Goal: Answer question/provide support: Share knowledge or assist other users

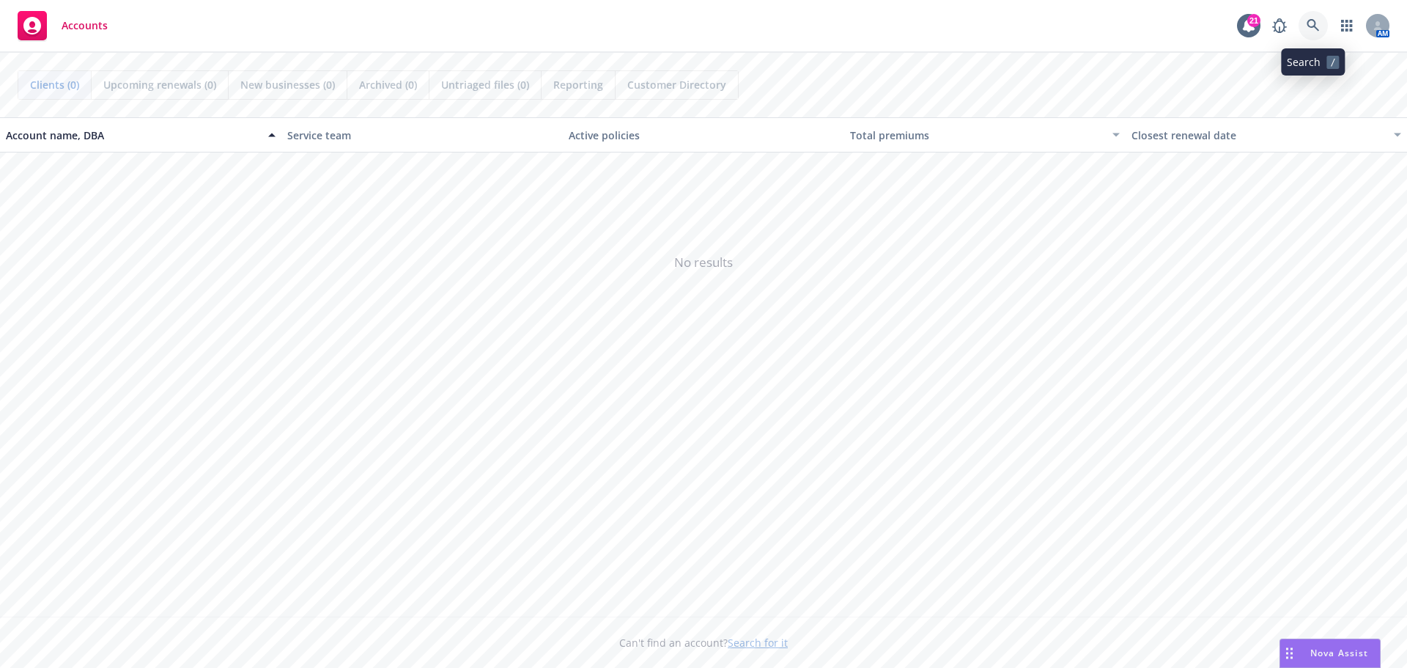
click at [1314, 15] on link at bounding box center [1312, 25] width 29 height 29
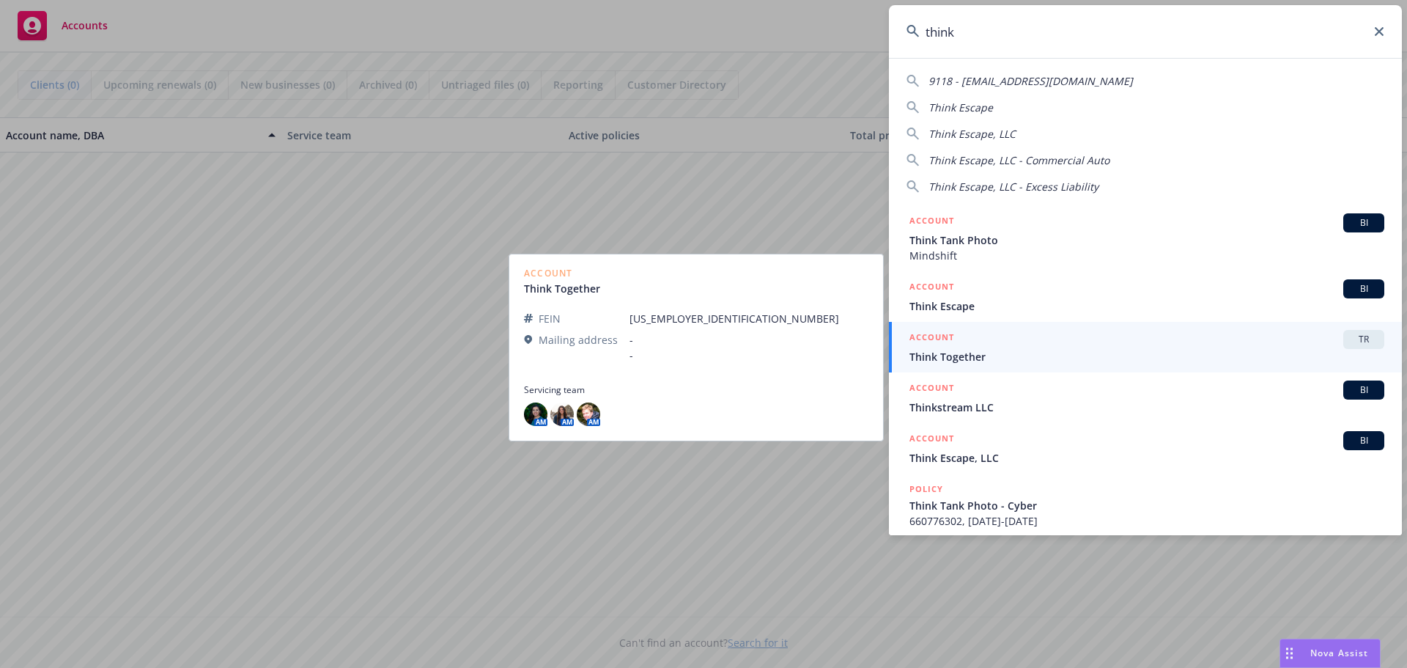
type input "think"
click at [975, 352] on span "Think Together" at bounding box center [1146, 356] width 475 height 15
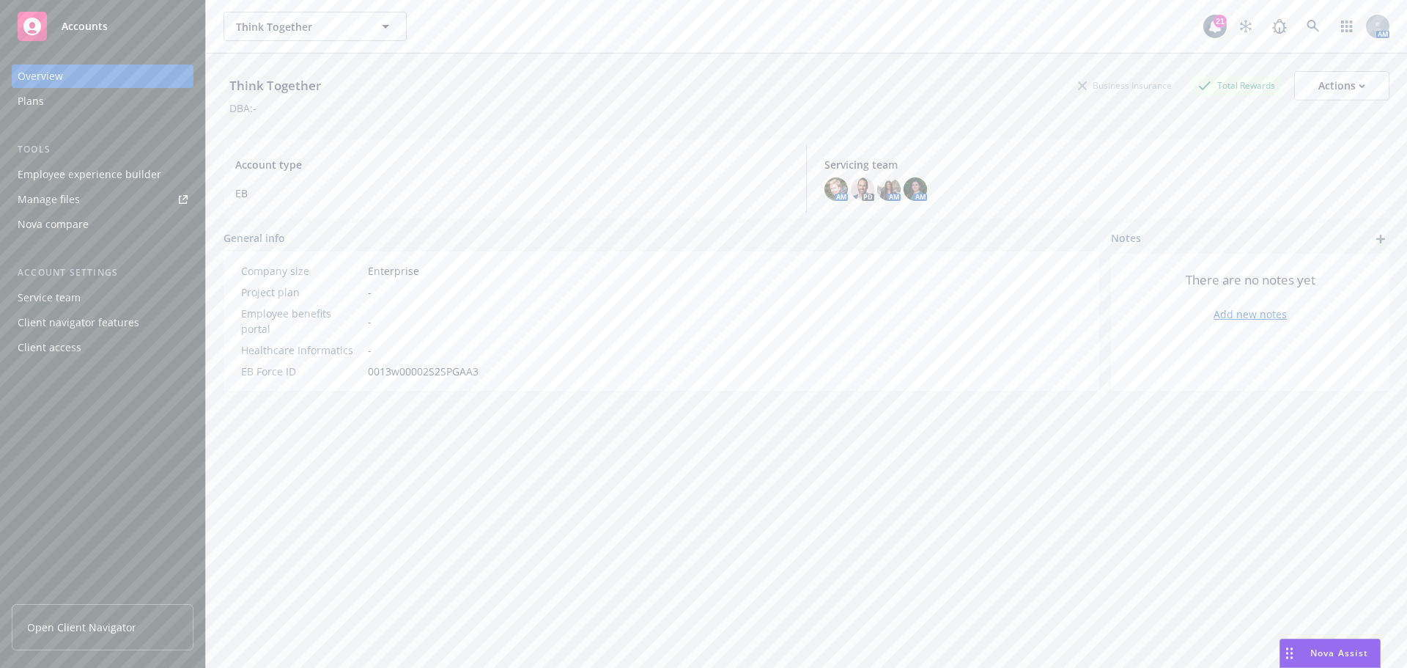
click at [1307, 654] on div "Nova Assist" at bounding box center [1338, 652] width 81 height 12
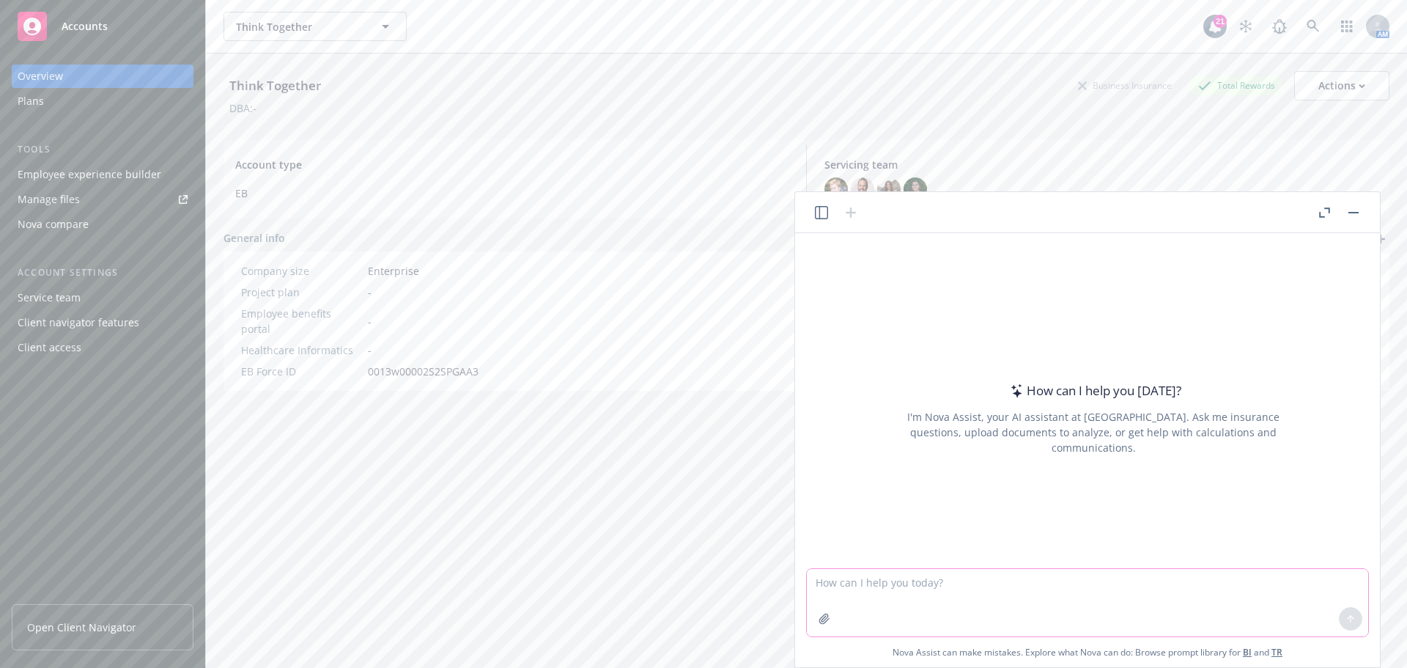
click at [907, 584] on textarea at bounding box center [1087, 602] width 561 height 67
click at [820, 615] on icon "button" at bounding box center [825, 619] width 12 height 12
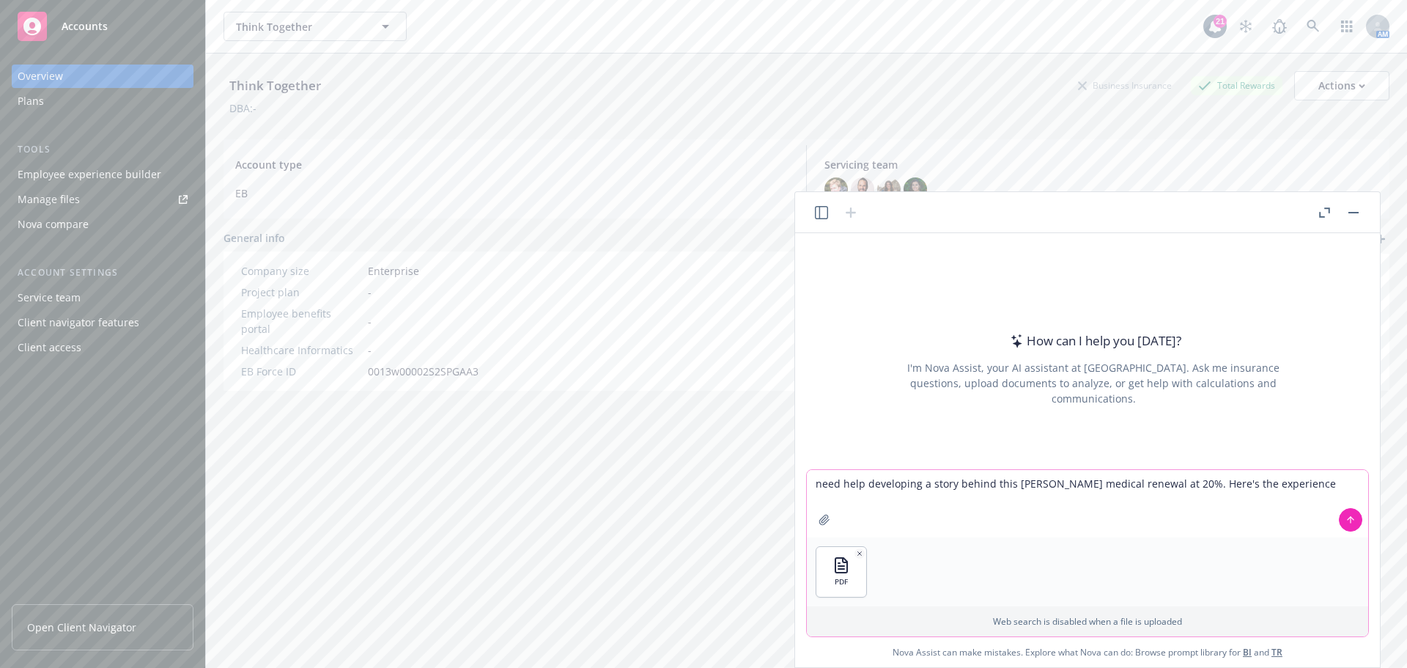
drag, startPoint x: 1136, startPoint y: 481, endPoint x: 1172, endPoint y: 521, distance: 54.0
click at [1137, 481] on textarea "need help developing a story behind this Kaiser medical renewal at 20%. Here's …" at bounding box center [1087, 503] width 561 height 67
click at [1220, 482] on textarea "need help developing a story behind this Kaiser medical renewal at +20%. Here's…" at bounding box center [1087, 503] width 561 height 67
type textarea "need help developing a story behind this Kaiser medical renewal at +20%. Here's…"
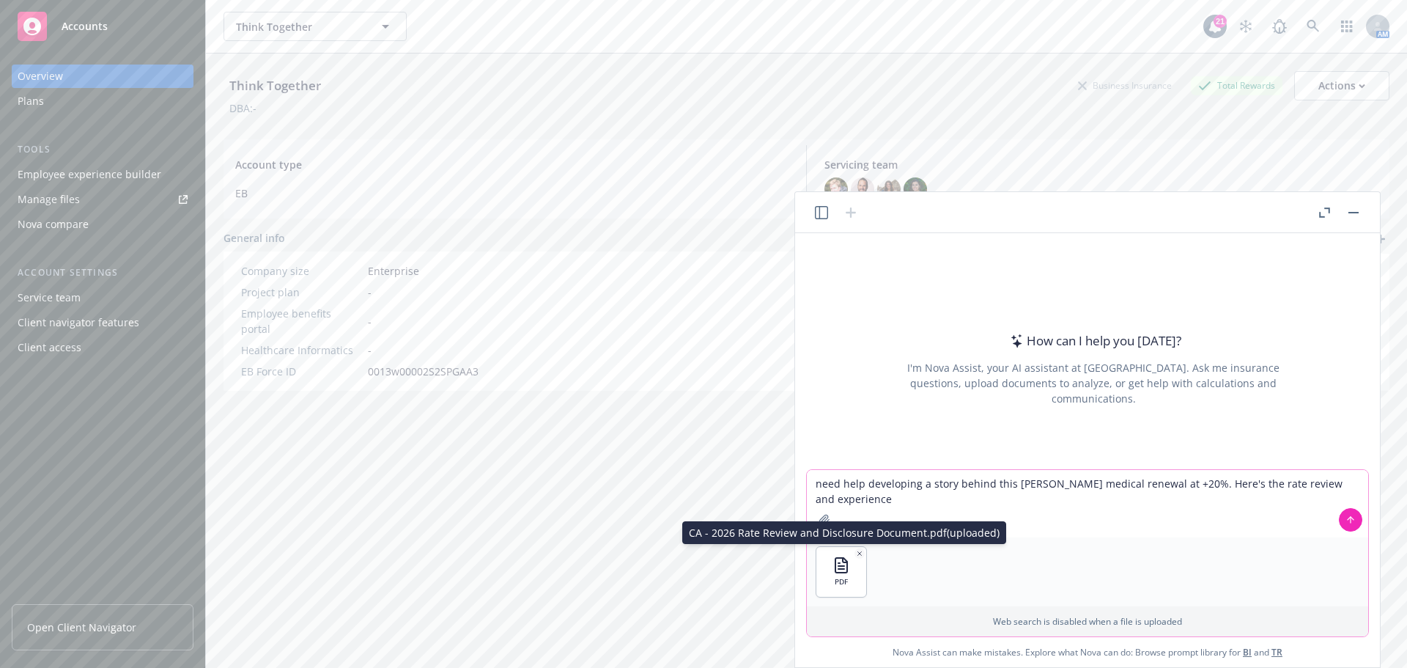
click at [860, 554] on icon "button" at bounding box center [860, 553] width 4 height 4
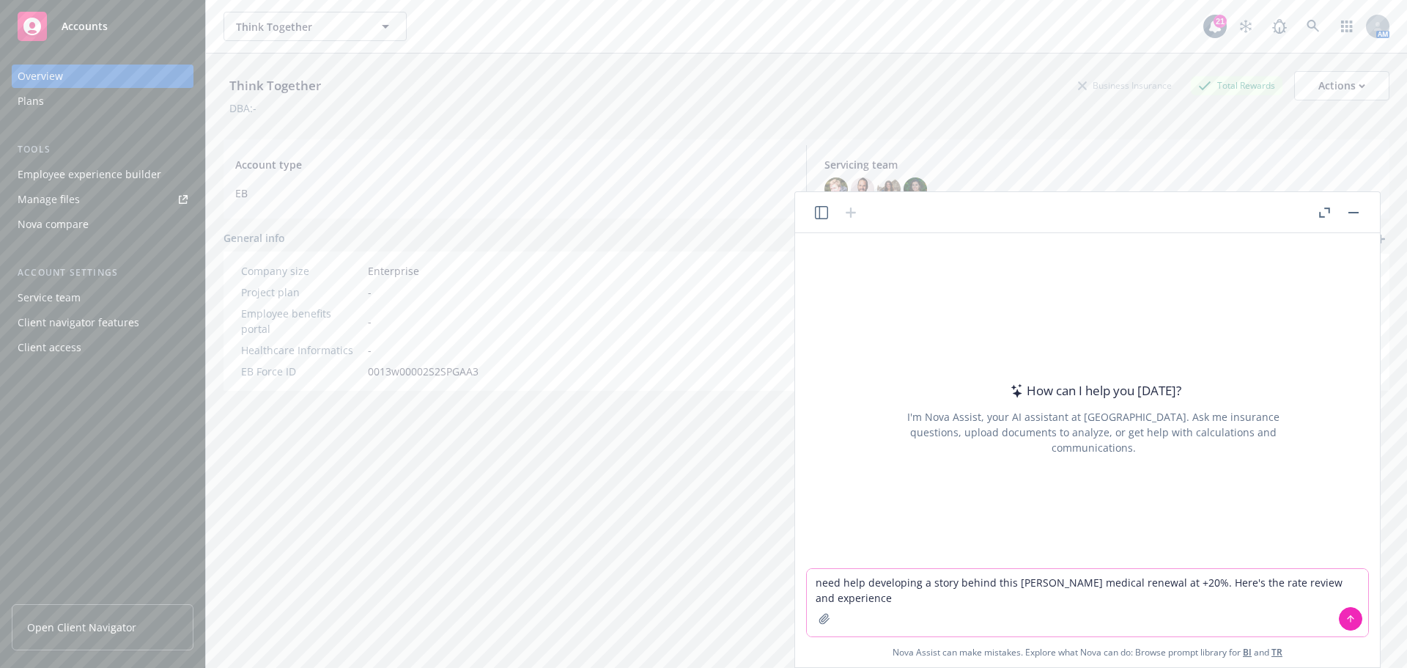
click at [827, 618] on icon "button" at bounding box center [824, 618] width 10 height 10
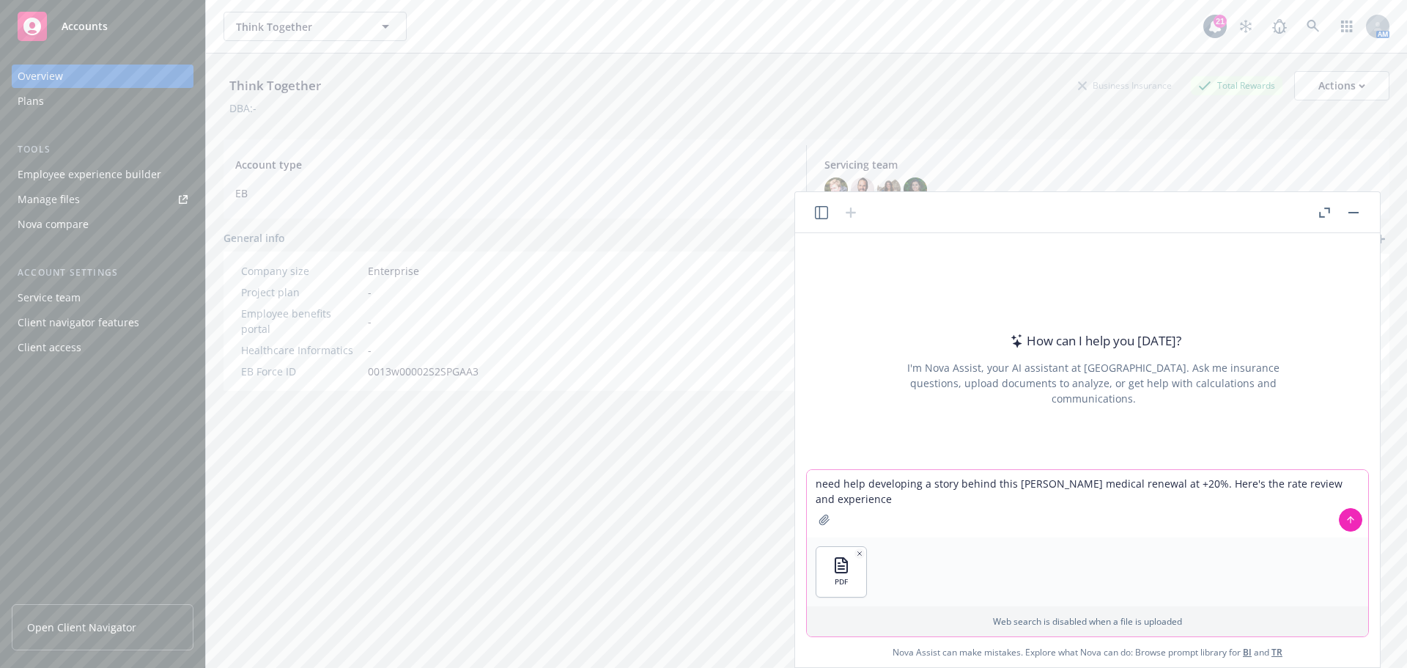
click at [860, 497] on textarea "need help developing a story behind this Kaiser medical renewal at +20%. Here's…" at bounding box center [1087, 503] width 561 height 67
drag, startPoint x: 860, startPoint y: 497, endPoint x: 1358, endPoint y: 485, distance: 497.7
click at [1358, 485] on textarea "need help developing a story behind this Kaiser medical renewal at +20%. Here's…" at bounding box center [1087, 503] width 561 height 67
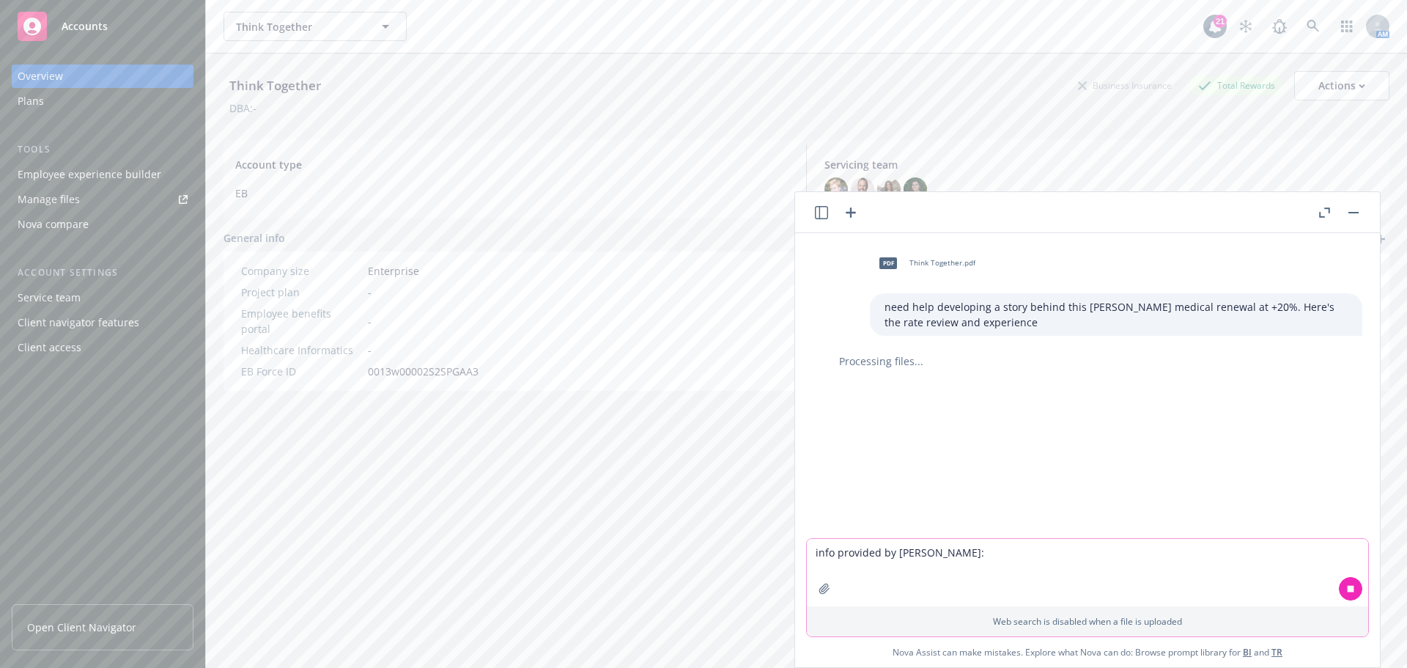
click at [942, 560] on textarea "info provided by Kaiser:" at bounding box center [1087, 572] width 561 height 67
paste textarea "Overall, Think Together is receiving a 20% increase on this renewal. The Benefi…"
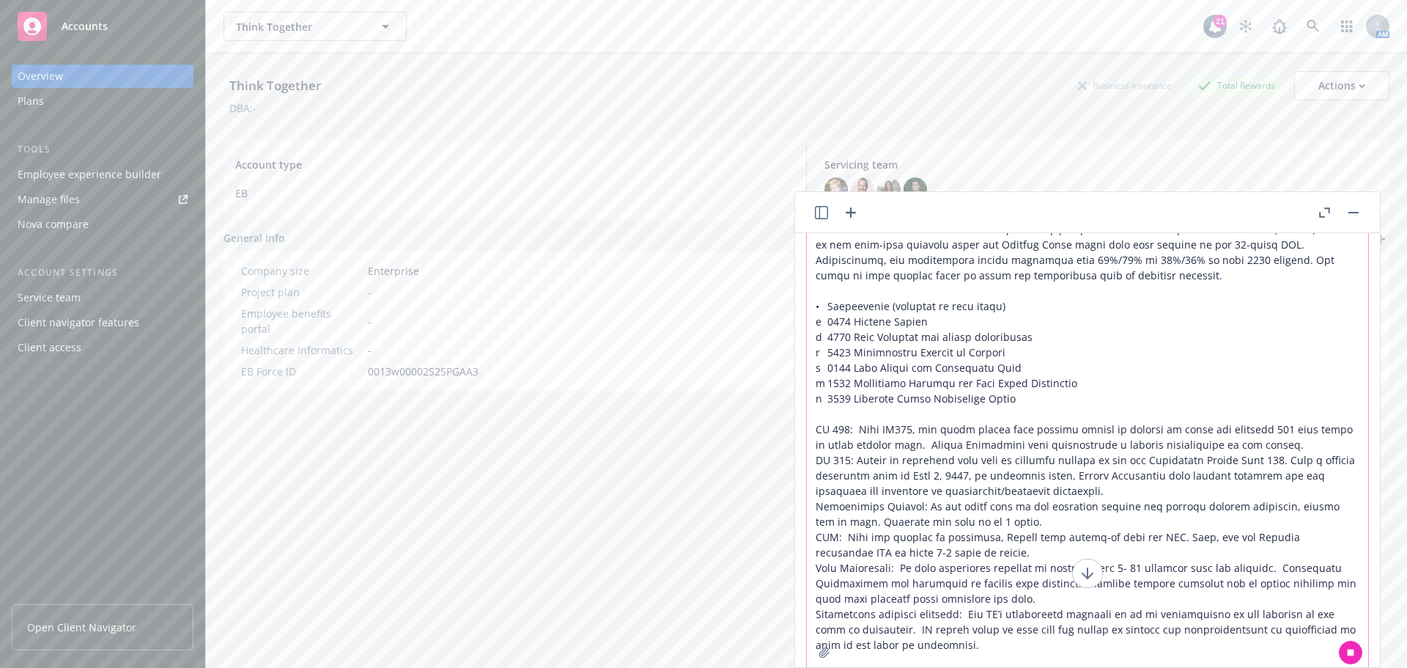
scroll to position [53, 0]
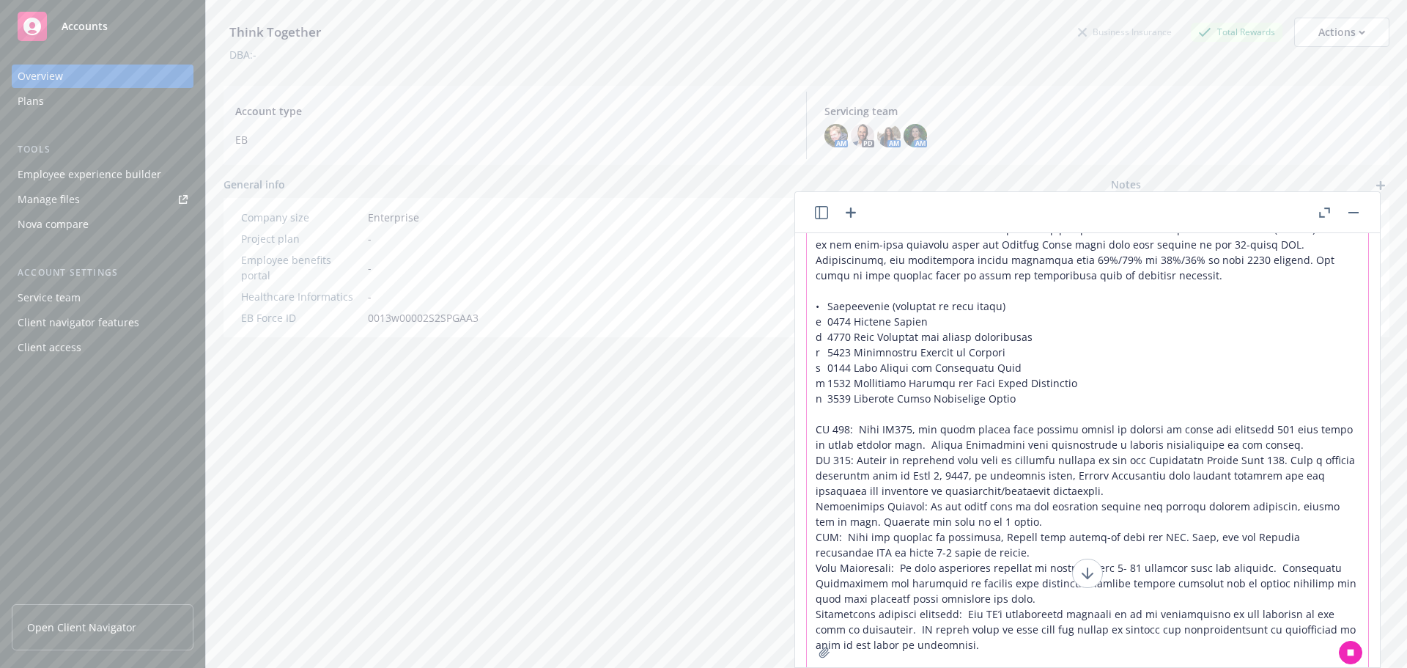
type textarea "info provided by Kaiser: Overall, Think Together is receiving a 20% increase on…"
click at [1348, 649] on icon at bounding box center [1351, 652] width 7 height 7
click at [1356, 654] on button at bounding box center [1350, 651] width 23 height 23
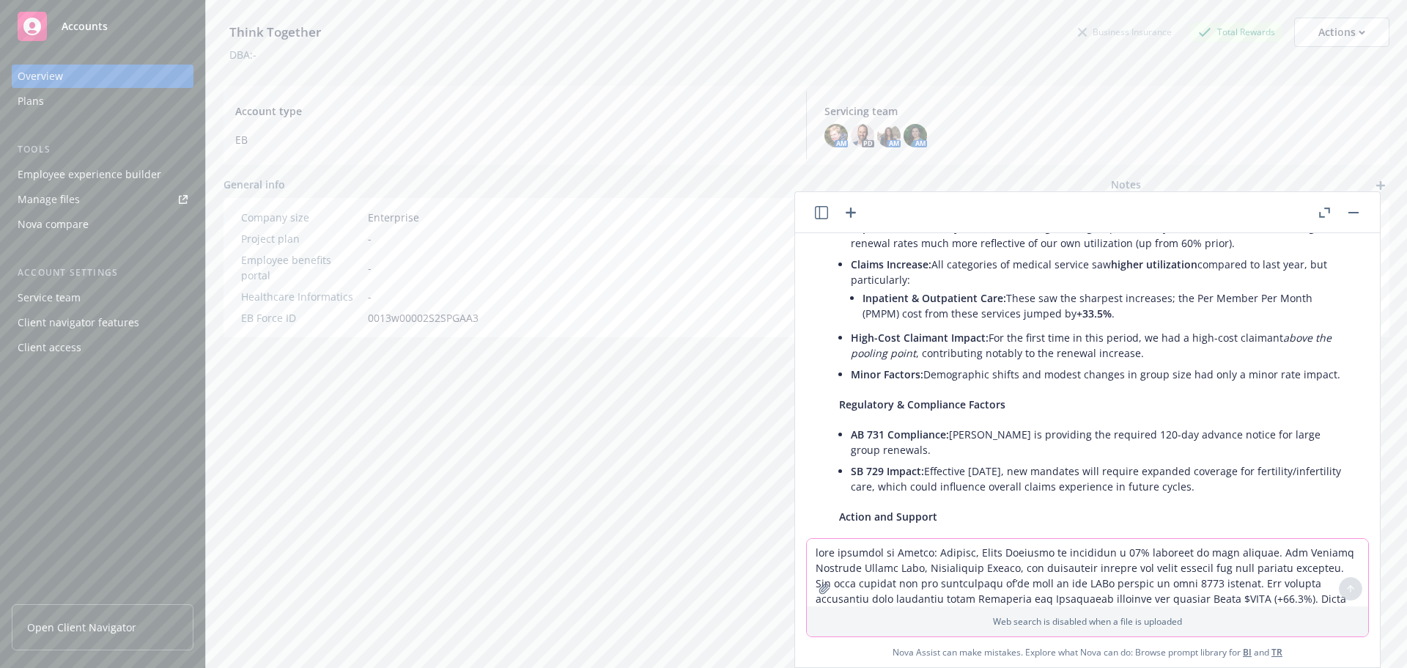
scroll to position [953, 0]
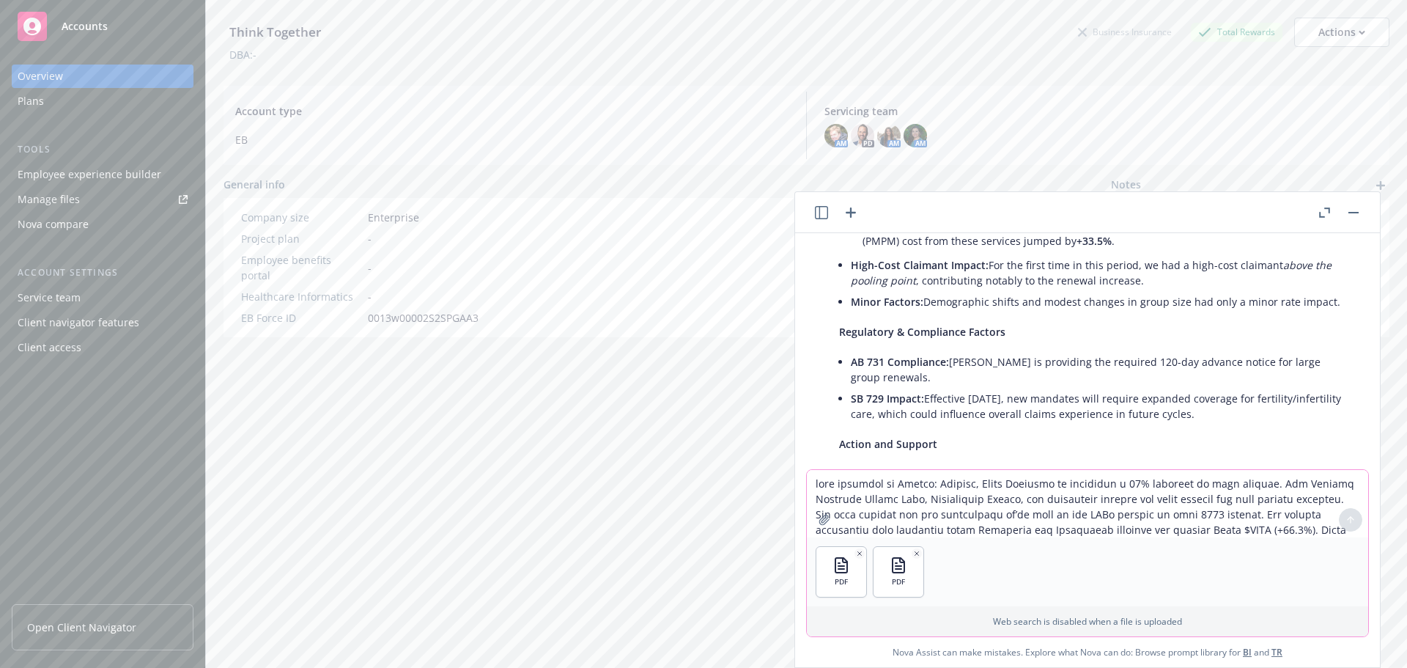
click at [1002, 569] on div "PDF PDF" at bounding box center [1087, 571] width 561 height 69
click at [967, 573] on div "PDF PDF" at bounding box center [1087, 571] width 561 height 69
drag, startPoint x: 958, startPoint y: 529, endPoint x: 958, endPoint y: 520, distance: 9.6
click at [958, 524] on textarea at bounding box center [1087, 503] width 561 height 67
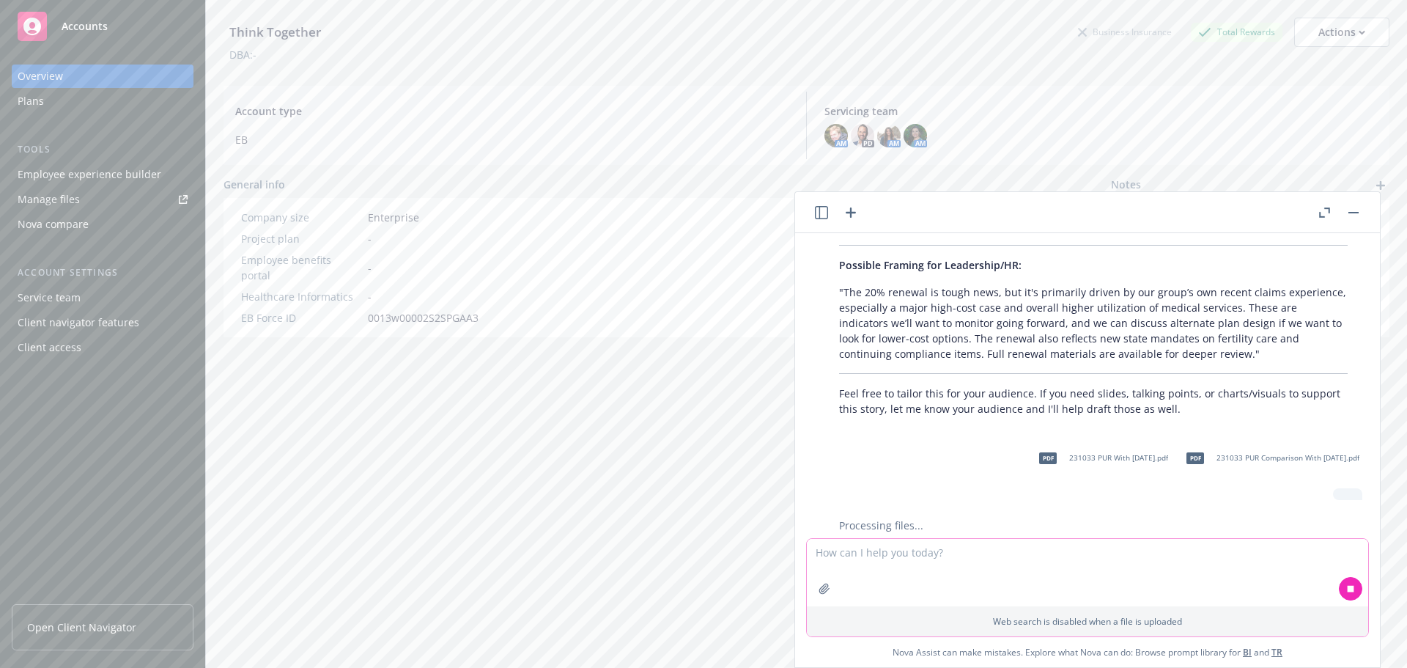
scroll to position [1449, 0]
